Goal: Task Accomplishment & Management: Manage account settings

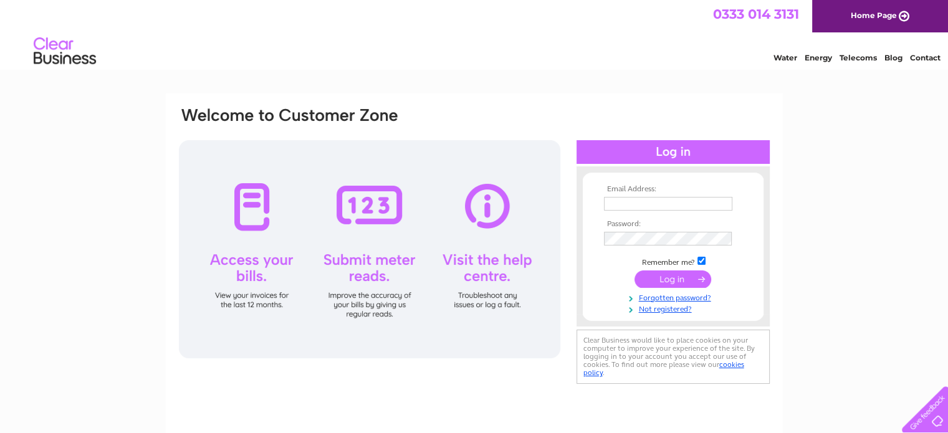
click at [649, 202] on input "text" at bounding box center [668, 204] width 128 height 14
type input "heather@formdc.com"
click at [682, 278] on input "submit" at bounding box center [672, 279] width 77 height 17
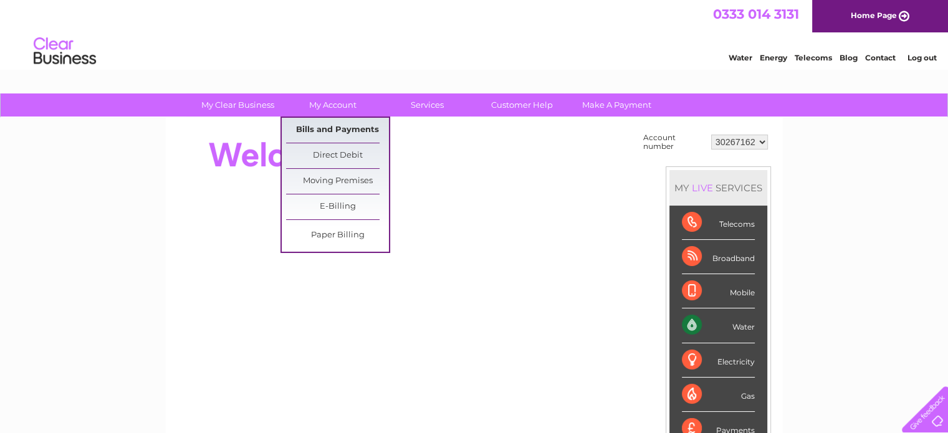
click at [344, 126] on link "Bills and Payments" at bounding box center [337, 130] width 103 height 25
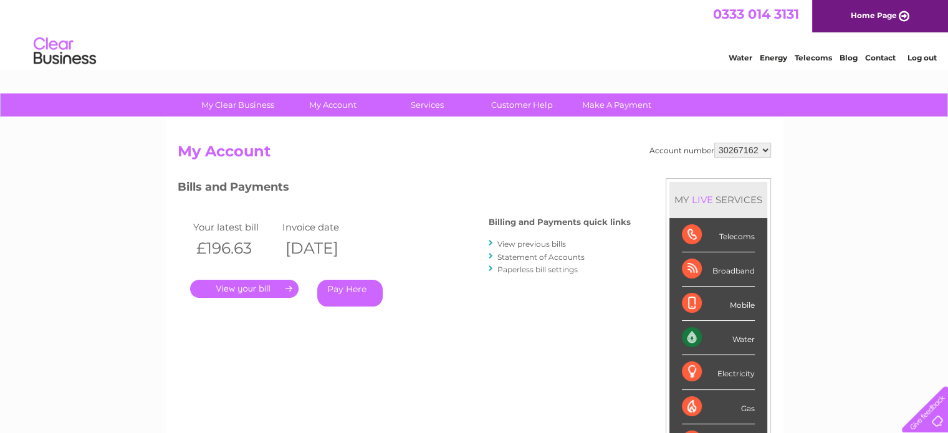
click at [263, 288] on link "." at bounding box center [244, 289] width 108 height 18
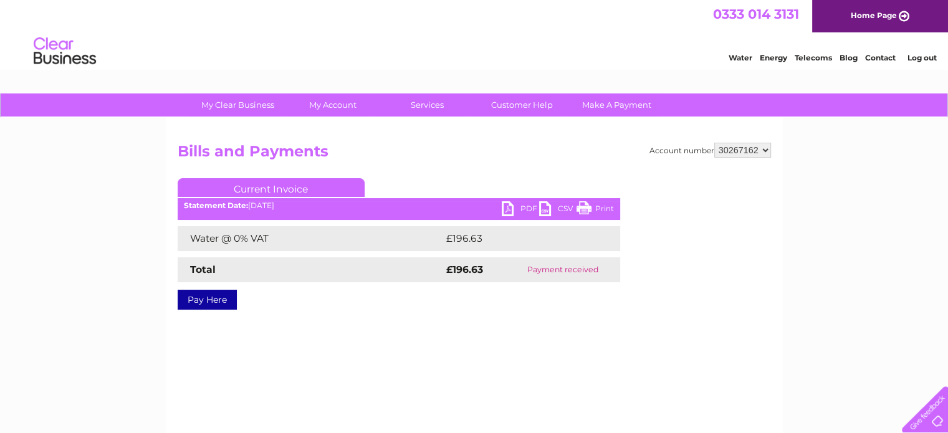
click at [526, 204] on link "PDF" at bounding box center [519, 210] width 37 height 18
